Goal: Transaction & Acquisition: Book appointment/travel/reservation

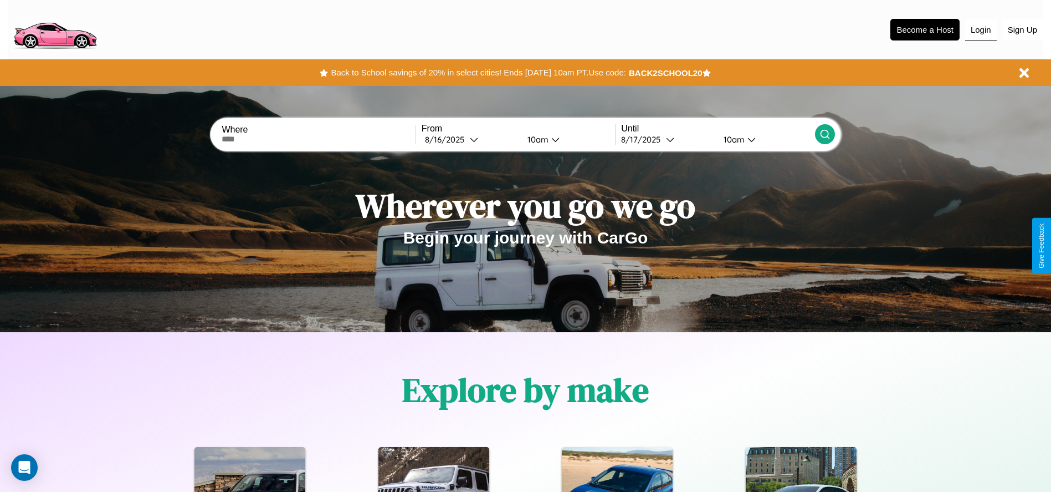
click at [981, 29] on button "Login" at bounding box center [981, 29] width 32 height 21
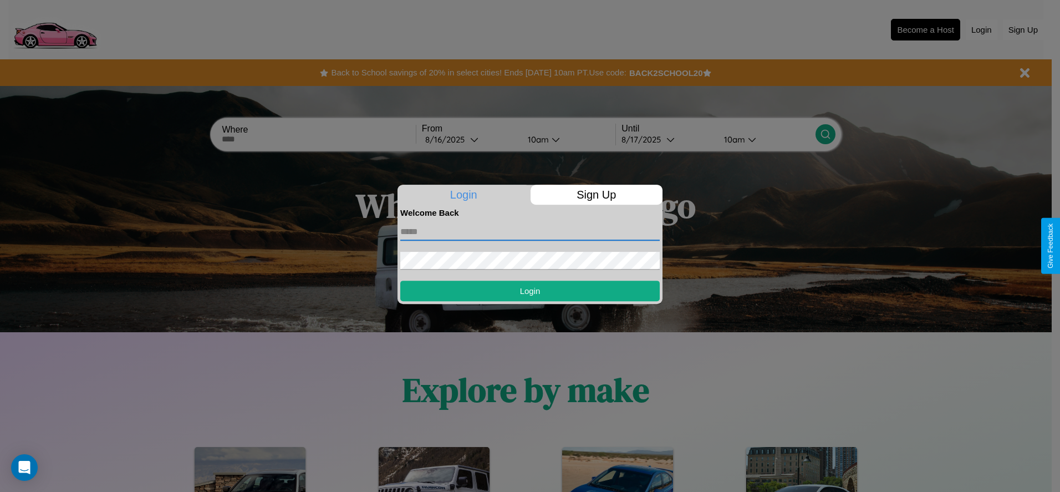
click at [530, 231] on input "text" at bounding box center [529, 232] width 259 height 18
type input "**********"
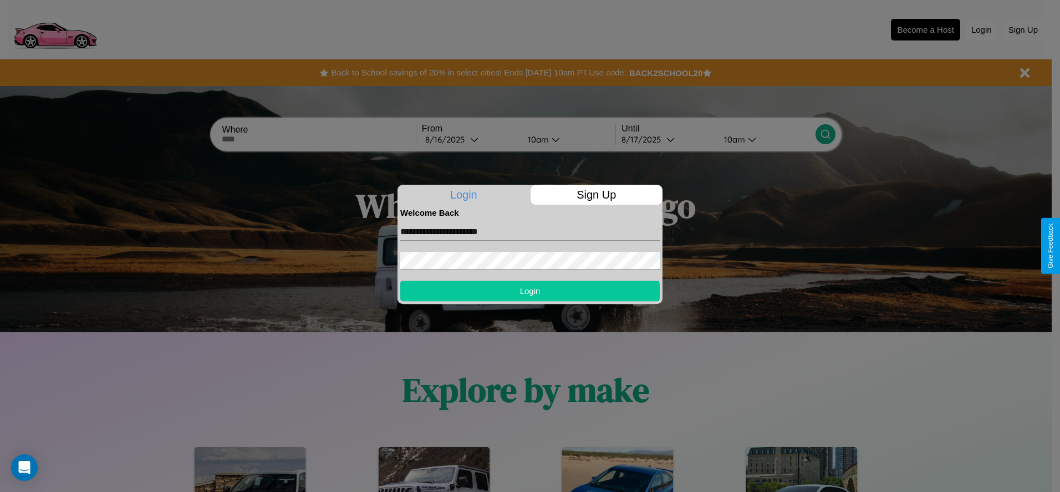
click at [530, 290] on button "Login" at bounding box center [529, 290] width 259 height 21
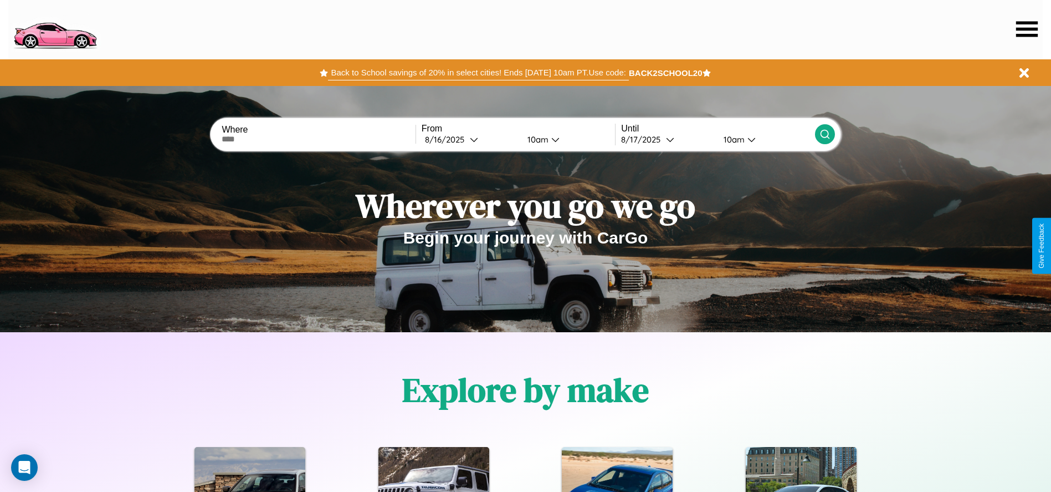
click at [478, 73] on button "Back to School savings of 20% in select cities! Ends [DATE] 10am PT. Use code:" at bounding box center [478, 73] width 300 height 16
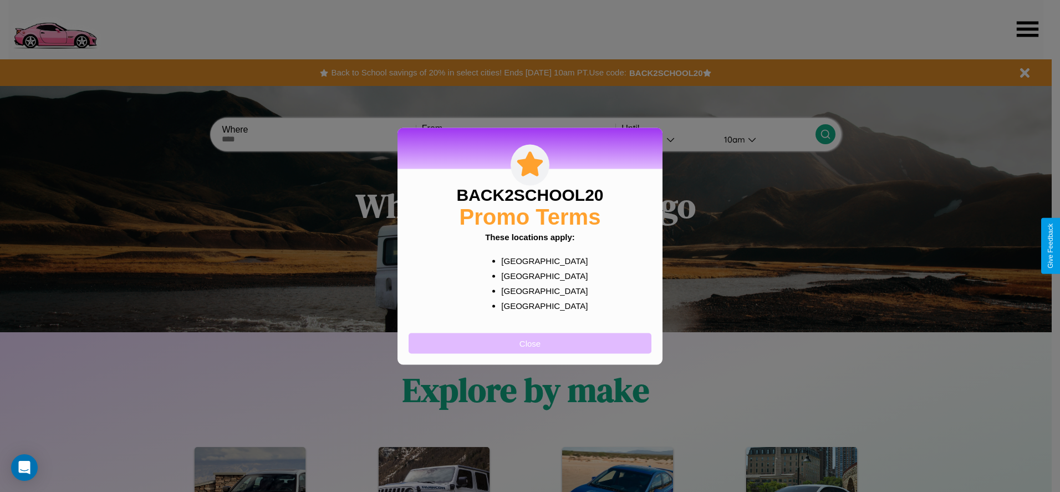
click at [530, 342] on button "Close" at bounding box center [529, 343] width 243 height 21
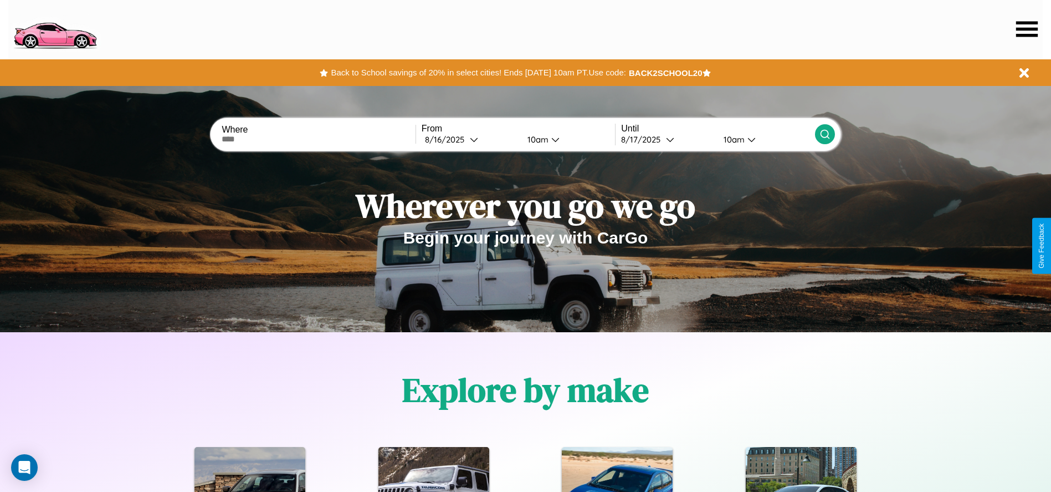
scroll to position [230, 0]
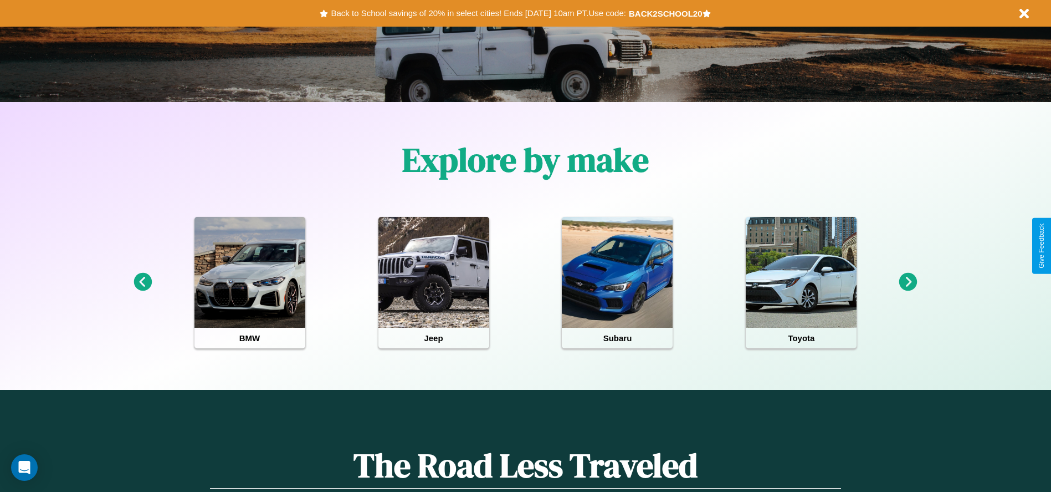
click at [142, 282] on icon at bounding box center [143, 282] width 18 height 18
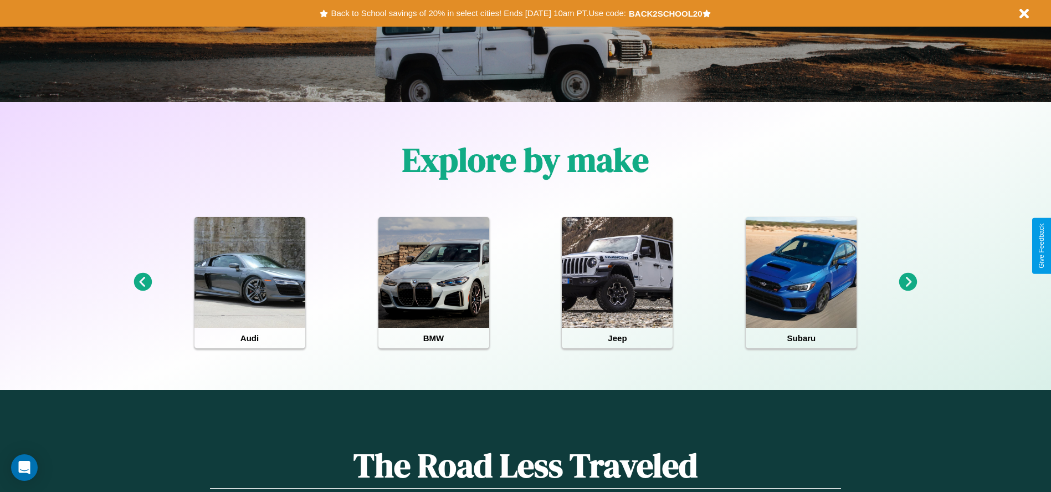
click at [908, 282] on icon at bounding box center [908, 282] width 18 height 18
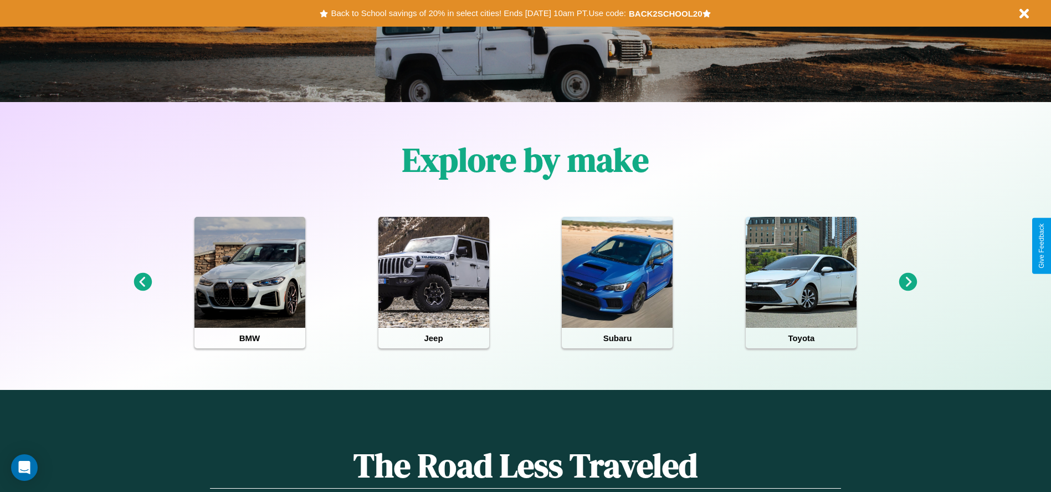
click at [908, 282] on icon at bounding box center [908, 282] width 18 height 18
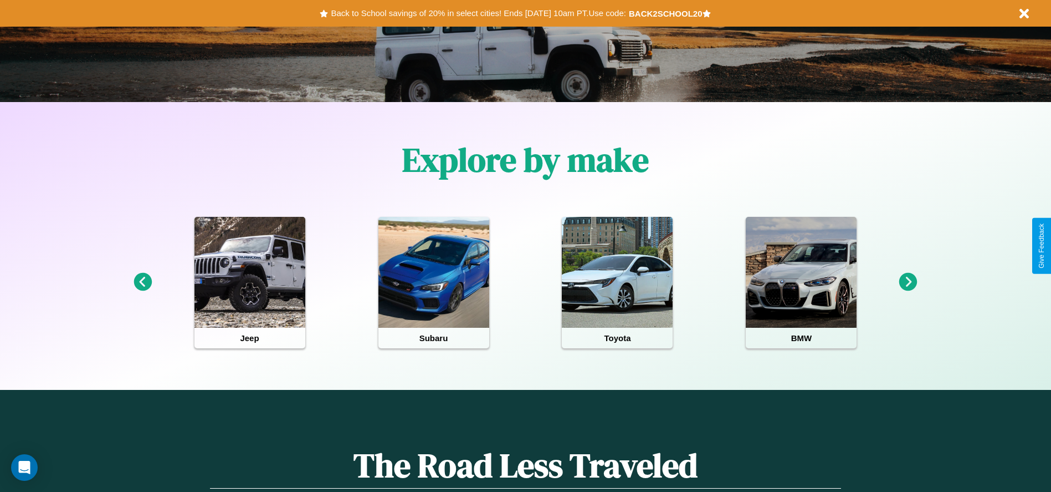
click at [908, 282] on icon at bounding box center [908, 282] width 18 height 18
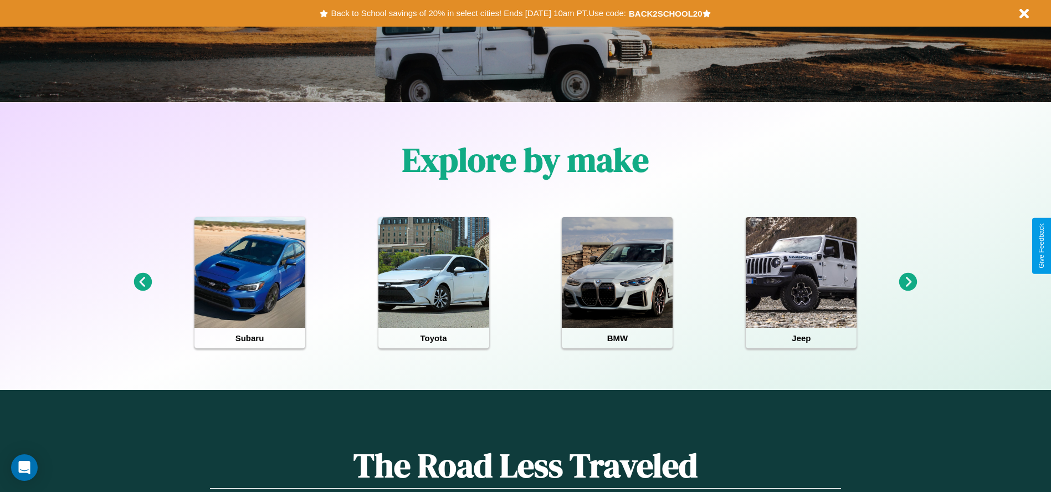
click at [908, 282] on icon at bounding box center [908, 282] width 18 height 18
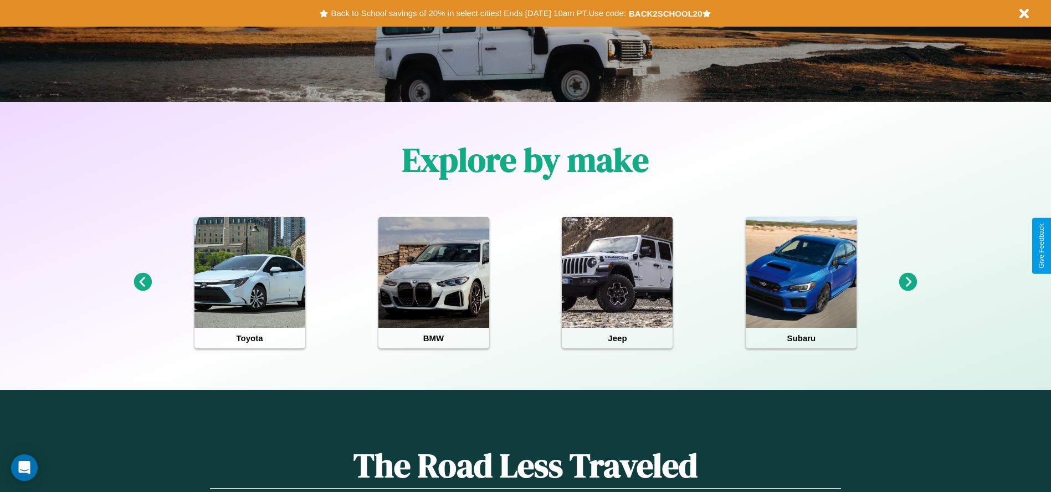
click at [908, 282] on icon at bounding box center [908, 282] width 18 height 18
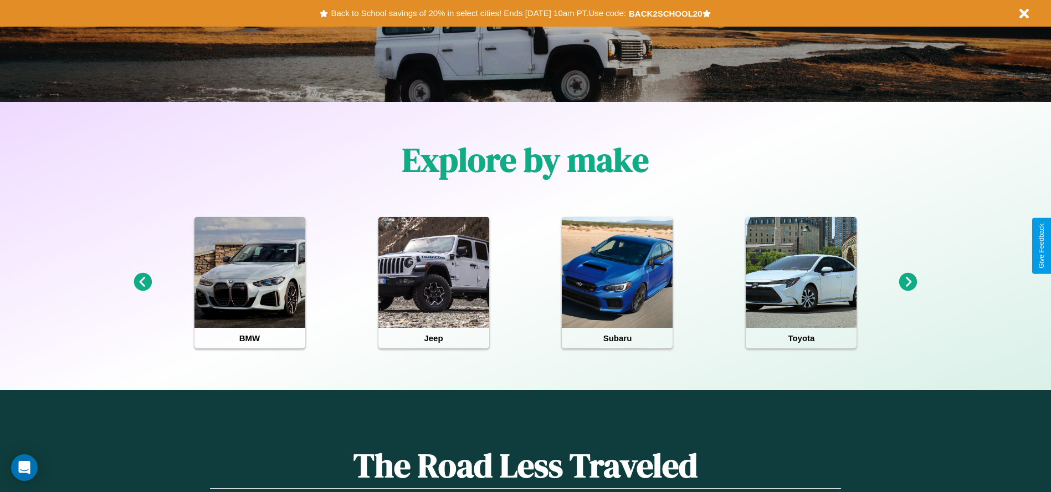
click at [908, 282] on icon at bounding box center [908, 282] width 18 height 18
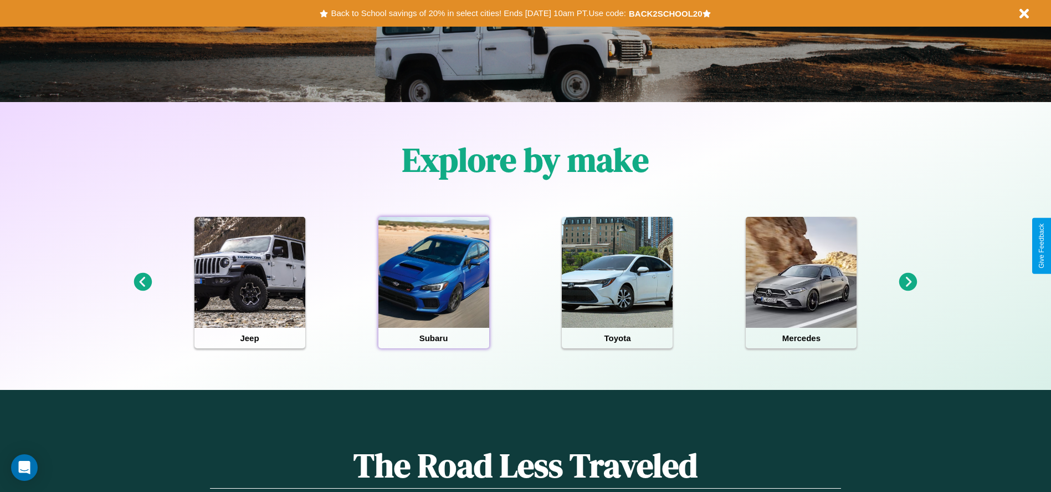
click at [433, 282] on div at bounding box center [433, 272] width 111 height 111
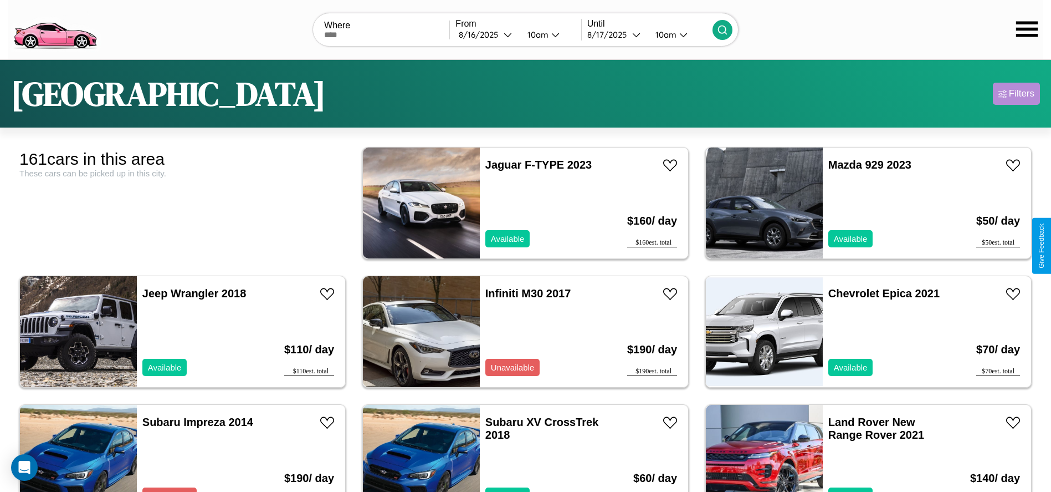
click at [1016, 94] on div "Filters" at bounding box center [1021, 93] width 25 height 11
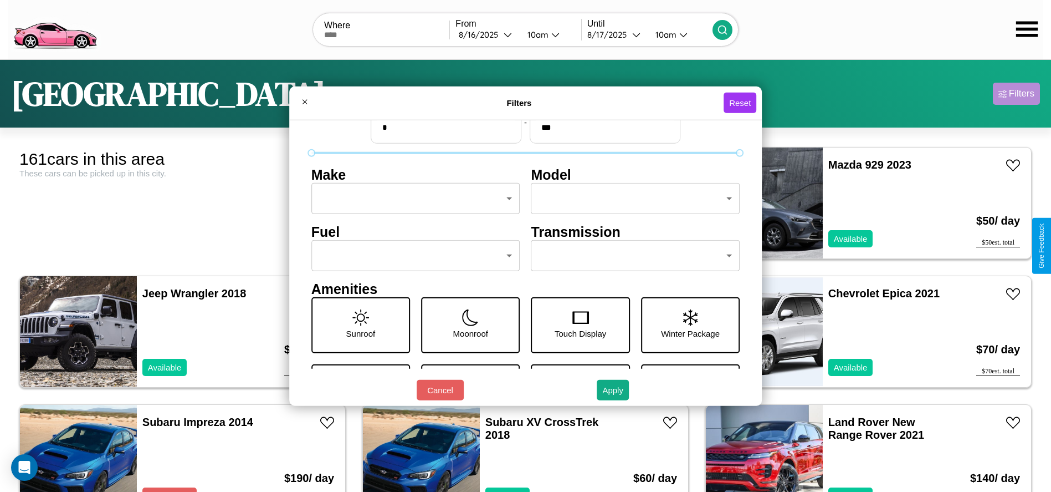
scroll to position [47, 0]
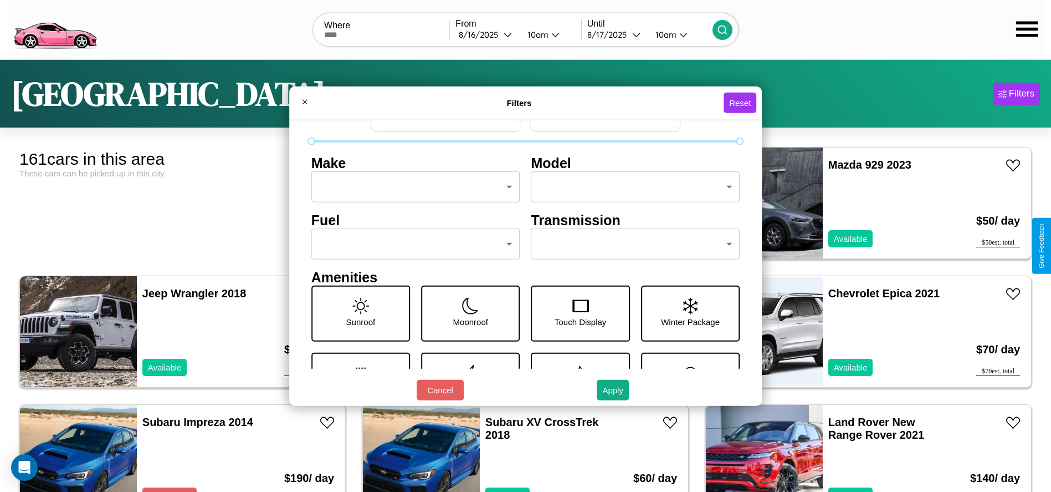
click at [412, 244] on body "CarGo Where From [DATE] 10am Until [DATE] 10am [GEOGRAPHIC_DATA] Filters 161 ca…" at bounding box center [525, 280] width 1051 height 560
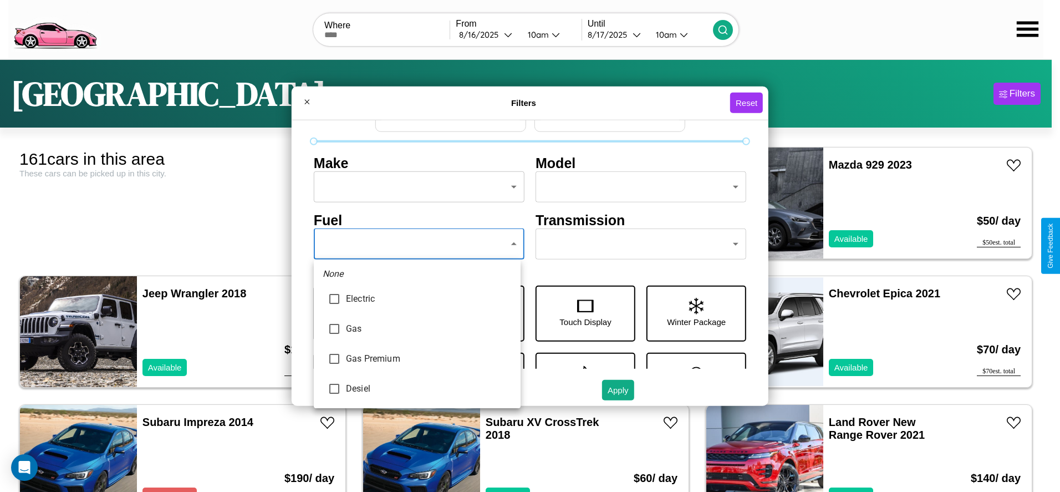
type input "***"
click at [417, 244] on div at bounding box center [530, 246] width 1060 height 492
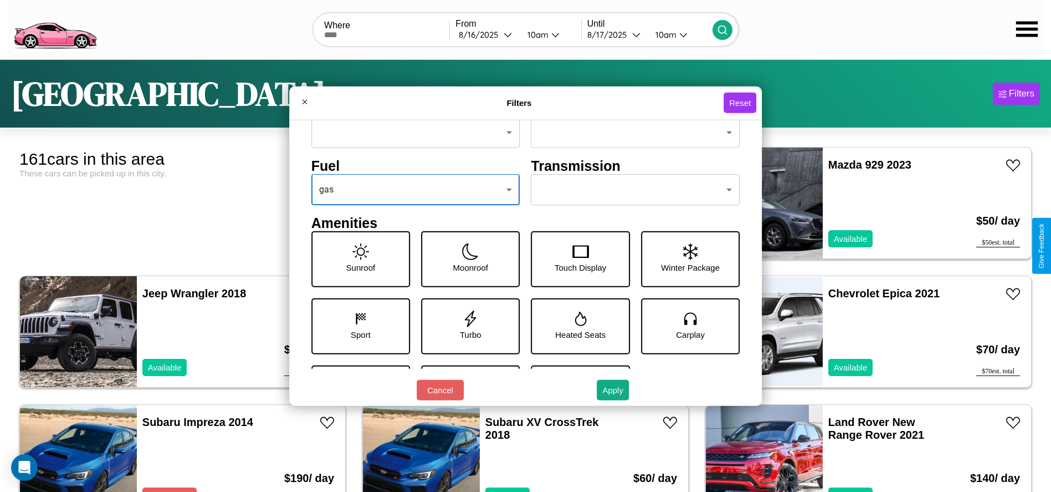
scroll to position [154, 0]
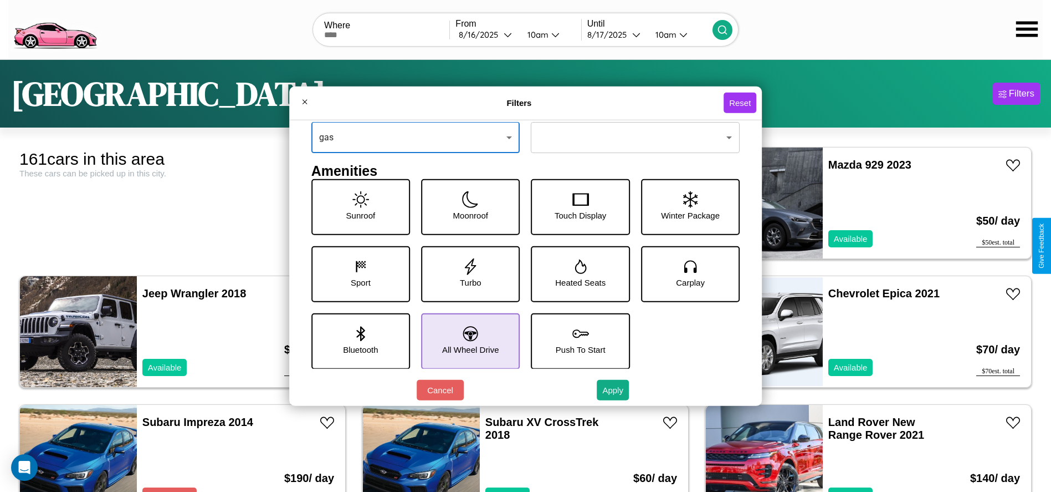
click at [467, 340] on icon at bounding box center [470, 333] width 15 height 15
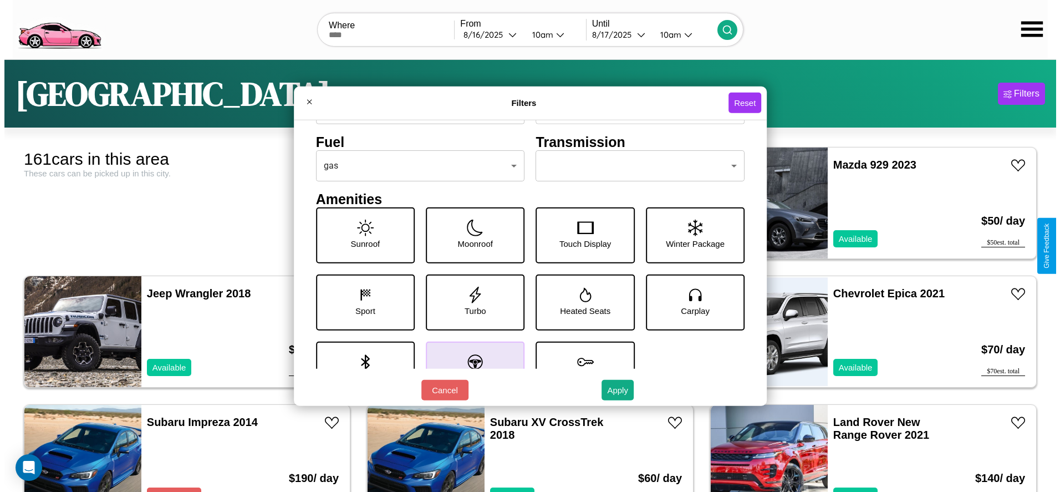
scroll to position [0, 0]
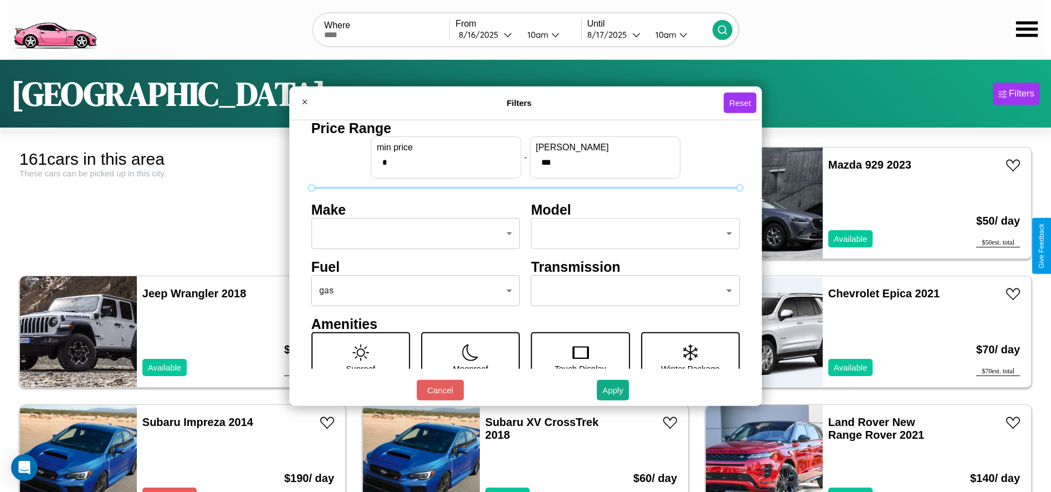
click at [412, 233] on body "CarGo Where From [DATE] 10am Until [DATE] 10am [GEOGRAPHIC_DATA] Filters 161 ca…" at bounding box center [525, 280] width 1051 height 560
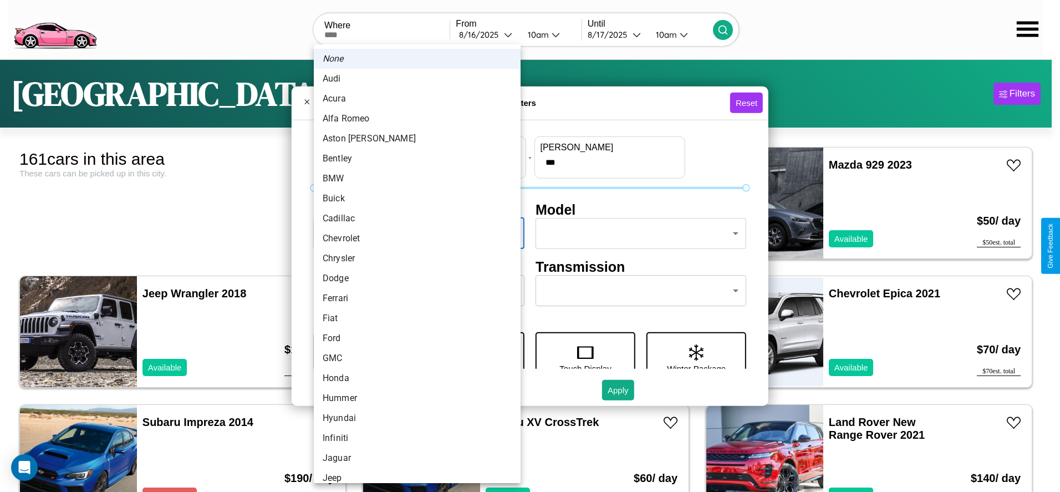
click at [413, 79] on li "Audi" at bounding box center [417, 79] width 207 height 20
type input "****"
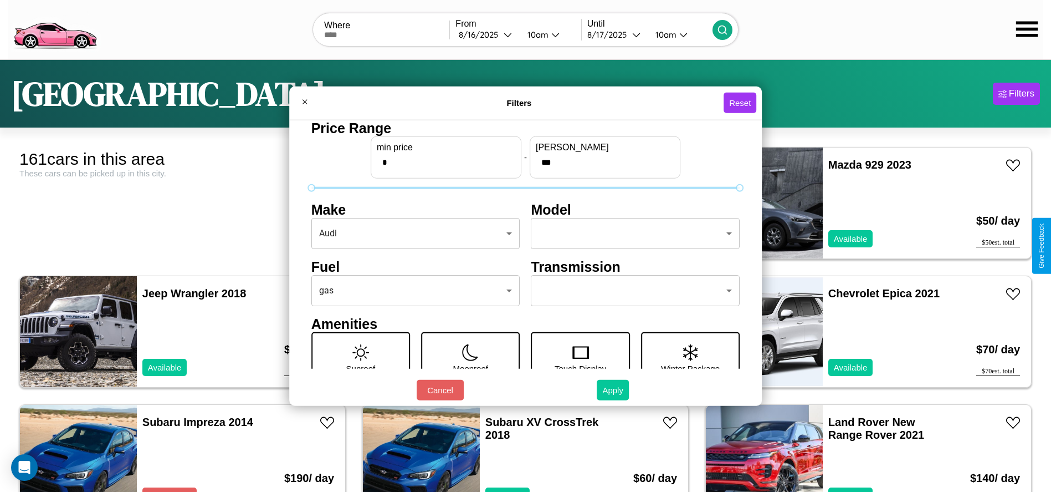
click at [613, 390] on button "Apply" at bounding box center [613, 390] width 32 height 21
